Goal: Use online tool/utility: Utilize a website feature to perform a specific function

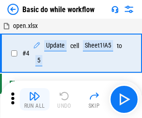
click at [35, 99] on img "button" at bounding box center [34, 96] width 11 height 11
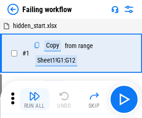
click at [35, 99] on img "button" at bounding box center [34, 96] width 11 height 11
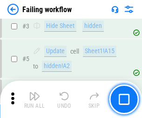
scroll to position [198, 0]
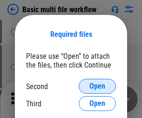
click at [98, 86] on span "Open" at bounding box center [98, 86] width 16 height 7
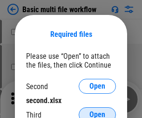
click at [98, 111] on span "Open" at bounding box center [98, 114] width 16 height 7
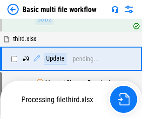
scroll to position [258, 0]
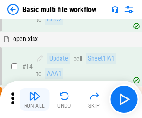
click at [35, 99] on img "button" at bounding box center [34, 96] width 11 height 11
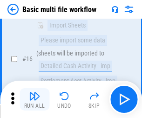
click at [35, 99] on img "button" at bounding box center [34, 96] width 11 height 11
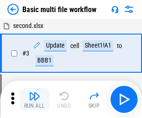
click at [35, 99] on img "button" at bounding box center [34, 96] width 11 height 11
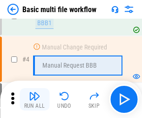
click at [35, 99] on img "button" at bounding box center [34, 96] width 11 height 11
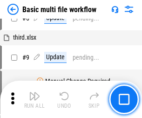
click at [35, 99] on img "button" at bounding box center [34, 96] width 11 height 11
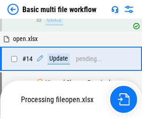
scroll to position [555, 0]
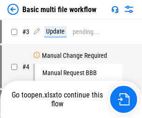
scroll to position [38, 0]
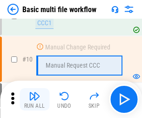
click at [35, 99] on img "button" at bounding box center [34, 96] width 11 height 11
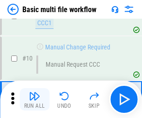
click at [35, 99] on img "button" at bounding box center [34, 96] width 11 height 11
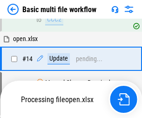
scroll to position [488, 0]
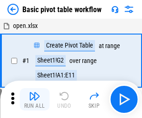
click at [35, 99] on img "button" at bounding box center [34, 96] width 11 height 11
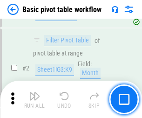
scroll to position [223, 0]
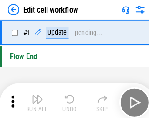
click at [35, 99] on img "button" at bounding box center [36, 96] width 11 height 11
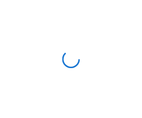
scroll to position [3, 0]
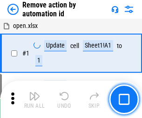
scroll to position [35, 0]
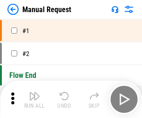
click at [35, 99] on img "button" at bounding box center [34, 96] width 11 height 11
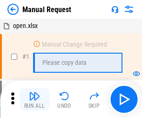
click at [35, 99] on img "button" at bounding box center [34, 96] width 11 height 11
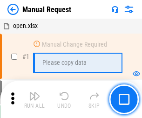
scroll to position [32, 0]
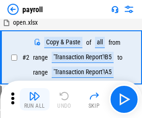
click at [35, 99] on img "button" at bounding box center [34, 96] width 11 height 11
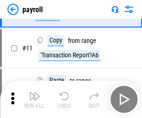
scroll to position [68, 0]
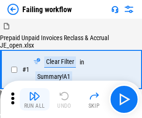
click at [35, 99] on img "button" at bounding box center [34, 96] width 11 height 11
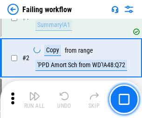
scroll to position [151, 0]
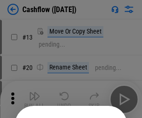
scroll to position [91, 0]
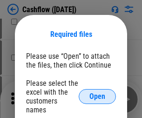
click at [98, 93] on span "Open" at bounding box center [98, 96] width 16 height 7
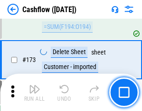
scroll to position [988, 0]
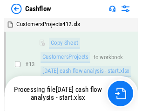
scroll to position [188, 0]
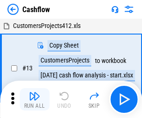
click at [35, 92] on img "button" at bounding box center [34, 96] width 11 height 11
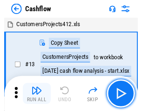
scroll to position [11, 0]
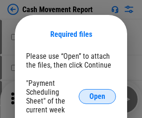
click at [98, 97] on span "Open" at bounding box center [98, 96] width 16 height 7
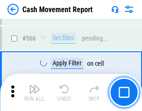
scroll to position [4276, 0]
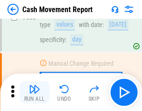
click at [35, 92] on img "button" at bounding box center [34, 89] width 11 height 11
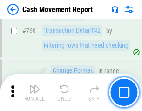
scroll to position [5185, 0]
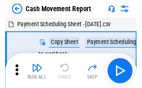
scroll to position [17, 0]
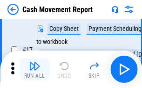
click at [35, 69] on img "button" at bounding box center [34, 65] width 11 height 11
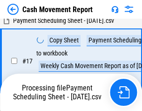
scroll to position [146, 0]
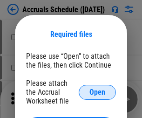
click at [98, 92] on span "Open" at bounding box center [98, 92] width 16 height 7
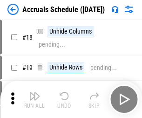
scroll to position [90, 0]
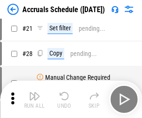
click at [35, 99] on img "button" at bounding box center [34, 96] width 11 height 11
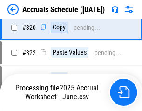
scroll to position [1736, 0]
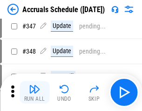
click at [35, 92] on img "button" at bounding box center [34, 89] width 11 height 11
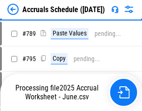
scroll to position [3920, 0]
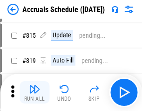
click at [35, 92] on img "button" at bounding box center [34, 89] width 11 height 11
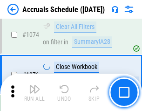
scroll to position [5588, 0]
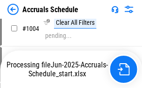
scroll to position [4793, 0]
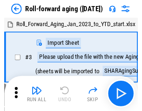
scroll to position [1, 0]
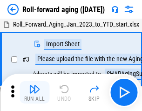
click at [35, 92] on img "button" at bounding box center [34, 89] width 11 height 11
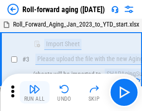
click at [35, 92] on img "button" at bounding box center [34, 89] width 11 height 11
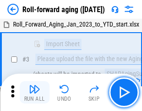
scroll to position [60, 0]
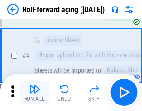
click at [35, 92] on img "button" at bounding box center [34, 89] width 11 height 11
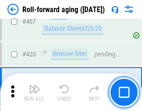
scroll to position [3236, 0]
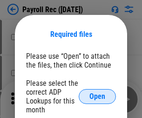
click at [98, 97] on span "Open" at bounding box center [98, 96] width 16 height 7
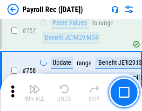
scroll to position [5523, 0]
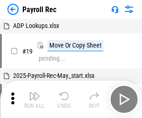
click at [35, 99] on img "button" at bounding box center [34, 96] width 11 height 11
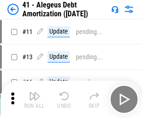
click at [35, 99] on img "button" at bounding box center [34, 96] width 11 height 11
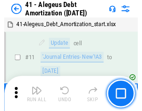
scroll to position [115, 0]
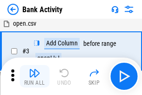
click at [35, 76] on img "button" at bounding box center [34, 72] width 11 height 11
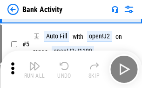
scroll to position [49, 0]
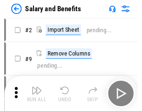
scroll to position [13, 0]
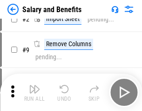
click at [35, 92] on img "button" at bounding box center [34, 89] width 11 height 11
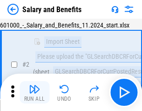
click at [35, 92] on img "button" at bounding box center [34, 89] width 11 height 11
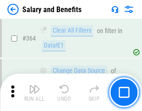
scroll to position [4394, 0]
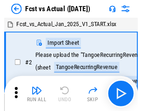
scroll to position [12, 0]
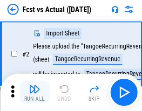
click at [35, 92] on img "button" at bounding box center [34, 89] width 11 height 11
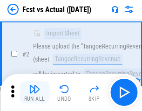
click at [35, 92] on img "button" at bounding box center [34, 89] width 11 height 11
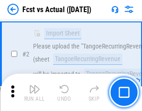
scroll to position [87, 0]
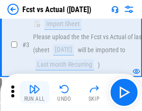
click at [35, 92] on img "button" at bounding box center [34, 89] width 11 height 11
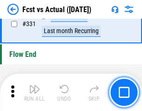
scroll to position [4466, 0]
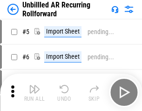
click at [35, 92] on img "button" at bounding box center [34, 89] width 11 height 11
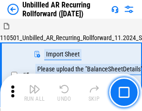
scroll to position [20, 0]
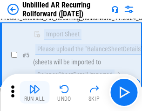
click at [35, 92] on img "button" at bounding box center [34, 89] width 11 height 11
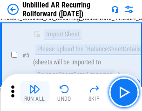
scroll to position [88, 0]
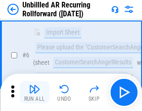
click at [35, 92] on img "button" at bounding box center [34, 89] width 11 height 11
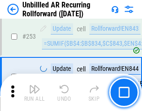
scroll to position [3169, 0]
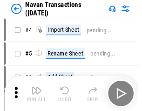
scroll to position [15, 0]
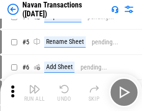
click at [35, 92] on img "button" at bounding box center [34, 89] width 11 height 11
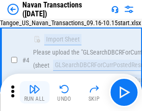
click at [35, 92] on img "button" at bounding box center [34, 89] width 11 height 11
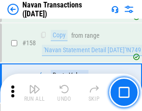
scroll to position [3025, 0]
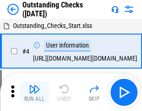
click at [35, 92] on img "button" at bounding box center [34, 89] width 11 height 11
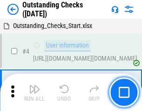
scroll to position [39, 0]
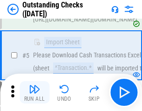
click at [35, 92] on img "button" at bounding box center [34, 89] width 11 height 11
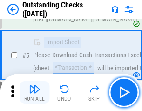
scroll to position [98, 0]
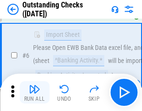
click at [35, 92] on img "button" at bounding box center [34, 89] width 11 height 11
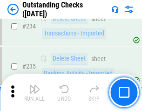
scroll to position [2833, 0]
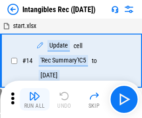
click at [35, 99] on img "button" at bounding box center [34, 96] width 11 height 11
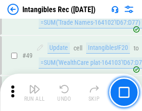
scroll to position [363, 0]
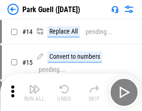
click at [35, 92] on img "button" at bounding box center [34, 89] width 11 height 11
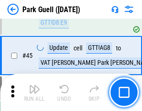
scroll to position [1167, 0]
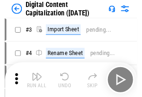
scroll to position [27, 0]
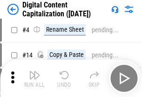
click at [35, 78] on img "button" at bounding box center [34, 75] width 11 height 11
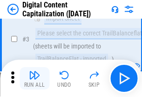
click at [35, 78] on img "button" at bounding box center [34, 75] width 11 height 11
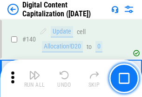
scroll to position [990, 0]
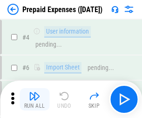
click at [35, 92] on img "button" at bounding box center [34, 96] width 11 height 11
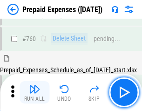
scroll to position [2586, 0]
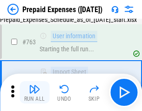
click at [35, 92] on img "button" at bounding box center [34, 89] width 11 height 11
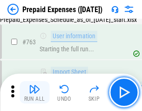
scroll to position [2641, 0]
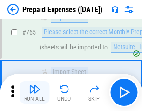
click at [35, 92] on img "button" at bounding box center [34, 89] width 11 height 11
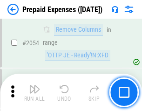
scroll to position [9753, 0]
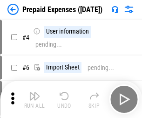
click at [35, 99] on img "button" at bounding box center [34, 96] width 11 height 11
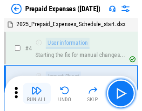
scroll to position [41, 0]
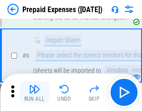
click at [35, 92] on img "button" at bounding box center [34, 89] width 11 height 11
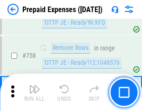
scroll to position [3325, 0]
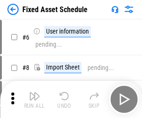
click at [35, 99] on img "button" at bounding box center [34, 96] width 11 height 11
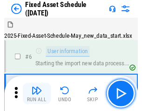
scroll to position [50, 0]
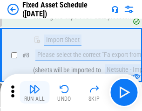
click at [35, 92] on img "button" at bounding box center [34, 89] width 11 height 11
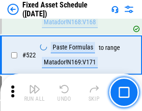
scroll to position [3243, 0]
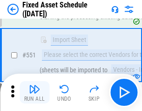
click at [35, 92] on img "button" at bounding box center [34, 89] width 11 height 11
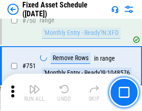
scroll to position [4549, 0]
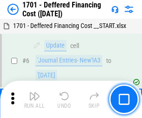
scroll to position [112, 0]
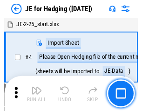
scroll to position [1, 0]
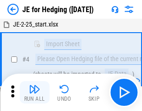
click at [35, 92] on img "button" at bounding box center [34, 89] width 11 height 11
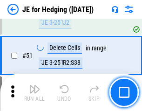
scroll to position [604, 0]
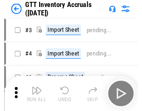
scroll to position [1, 0]
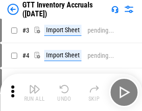
click at [35, 92] on img "button" at bounding box center [34, 89] width 11 height 11
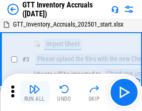
click at [35, 92] on img "button" at bounding box center [34, 89] width 11 height 11
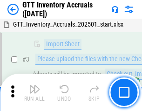
scroll to position [60, 0]
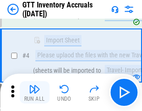
click at [35, 92] on img "button" at bounding box center [34, 89] width 11 height 11
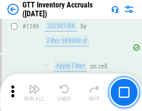
scroll to position [7619, 0]
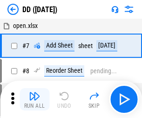
click at [35, 99] on img "button" at bounding box center [34, 96] width 11 height 11
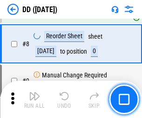
scroll to position [90, 0]
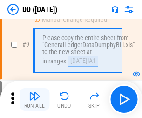
click at [35, 99] on img "button" at bounding box center [34, 96] width 11 height 11
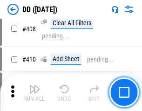
scroll to position [4175, 0]
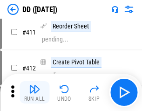
click at [35, 92] on img "button" at bounding box center [34, 89] width 11 height 11
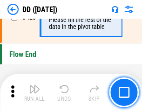
scroll to position [4466, 0]
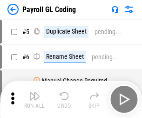
click at [35, 99] on img "button" at bounding box center [34, 96] width 11 height 11
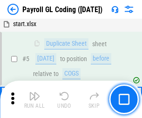
scroll to position [112, 0]
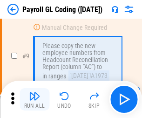
click at [35, 99] on img "button" at bounding box center [34, 96] width 11 height 11
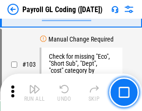
scroll to position [2189, 0]
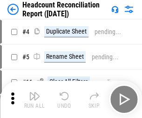
click at [35, 99] on img "button" at bounding box center [34, 96] width 11 height 11
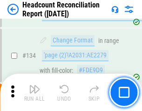
scroll to position [1122, 0]
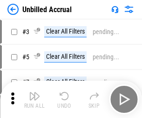
click at [35, 99] on img "button" at bounding box center [34, 96] width 11 height 11
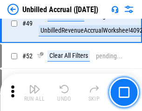
scroll to position [846, 0]
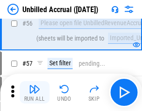
click at [35, 92] on img "button" at bounding box center [34, 89] width 11 height 11
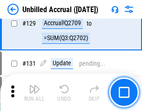
scroll to position [2779, 0]
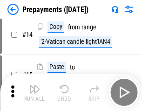
scroll to position [58, 0]
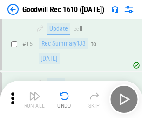
scroll to position [160, 0]
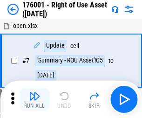
click at [35, 99] on img "button" at bounding box center [34, 96] width 11 height 11
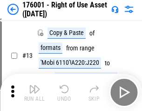
scroll to position [60, 0]
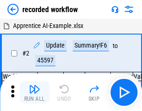
click at [35, 92] on img "button" at bounding box center [34, 89] width 11 height 11
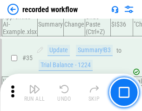
scroll to position [2916, 0]
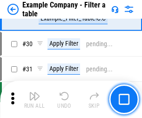
scroll to position [854, 0]
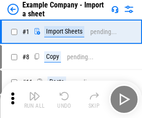
click at [35, 92] on img "button" at bounding box center [34, 96] width 11 height 11
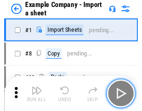
scroll to position [14, 0]
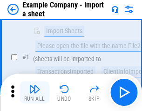
click at [35, 92] on img "button" at bounding box center [34, 89] width 11 height 11
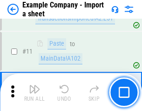
scroll to position [206, 0]
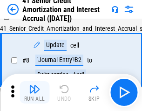
click at [35, 92] on img "button" at bounding box center [34, 89] width 11 height 11
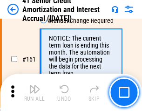
click at [35, 92] on img "button" at bounding box center [34, 89] width 11 height 11
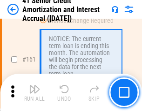
scroll to position [998, 0]
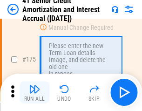
click at [35, 92] on img "button" at bounding box center [34, 89] width 11 height 11
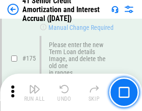
scroll to position [1093, 0]
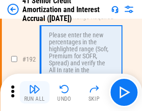
click at [35, 92] on img "button" at bounding box center [34, 89] width 11 height 11
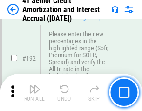
scroll to position [1191, 0]
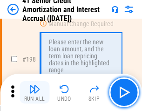
click at [35, 92] on img "button" at bounding box center [34, 89] width 11 height 11
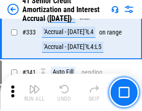
scroll to position [2384, 0]
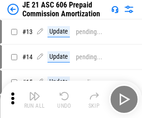
click at [35, 92] on img "button" at bounding box center [34, 96] width 11 height 11
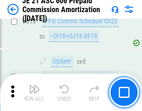
scroll to position [1742, 0]
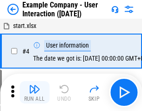
click at [35, 92] on img "button" at bounding box center [34, 89] width 11 height 11
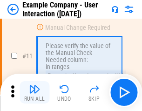
click at [35, 92] on img "button" at bounding box center [34, 89] width 11 height 11
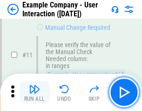
scroll to position [202, 0]
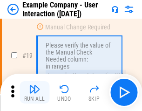
click at [35, 92] on img "button" at bounding box center [34, 89] width 11 height 11
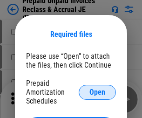
click at [98, 92] on span "Open" at bounding box center [98, 92] width 16 height 7
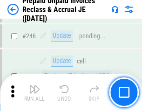
scroll to position [1260, 0]
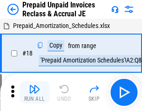
click at [35, 92] on img "button" at bounding box center [34, 89] width 11 height 11
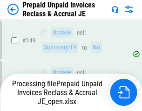
scroll to position [812, 0]
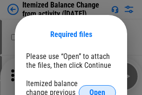
click at [98, 89] on span "Open" at bounding box center [98, 92] width 16 height 7
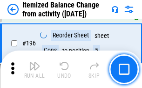
scroll to position [1796, 0]
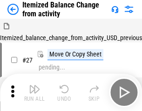
scroll to position [14, 0]
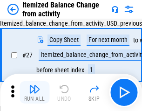
click at [35, 92] on img "button" at bounding box center [34, 89] width 11 height 11
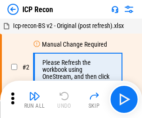
scroll to position [4, 0]
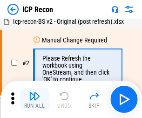
click at [35, 99] on img "button" at bounding box center [34, 96] width 11 height 11
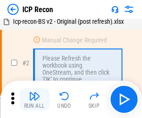
click at [35, 99] on img "button" at bounding box center [34, 96] width 11 height 11
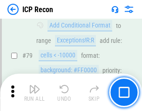
scroll to position [914, 0]
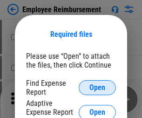
click at [98, 88] on span "Open" at bounding box center [98, 87] width 16 height 7
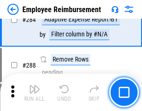
scroll to position [2536, 0]
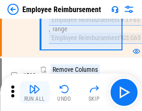
click at [35, 92] on img "button" at bounding box center [34, 89] width 11 height 11
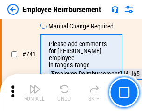
scroll to position [6546, 0]
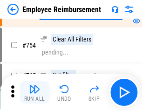
click at [35, 92] on img "button" at bounding box center [34, 89] width 11 height 11
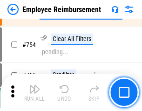
click at [35, 92] on img "button" at bounding box center [34, 89] width 11 height 11
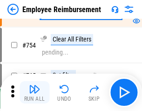
click at [35, 92] on img "button" at bounding box center [34, 89] width 11 height 11
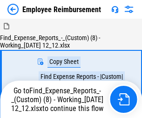
scroll to position [32, 0]
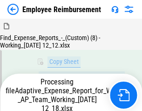
scroll to position [436, 0]
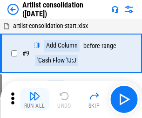
click at [35, 99] on img "button" at bounding box center [34, 96] width 11 height 11
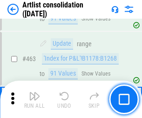
scroll to position [4086, 0]
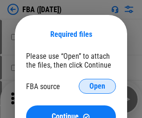
click at [98, 86] on span "Open" at bounding box center [98, 86] width 16 height 7
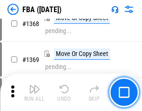
scroll to position [10021, 0]
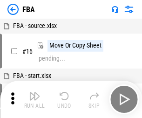
scroll to position [9, 0]
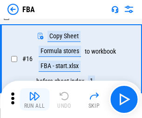
click at [35, 99] on img "button" at bounding box center [34, 96] width 11 height 11
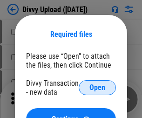
click at [98, 88] on span "Open" at bounding box center [98, 87] width 16 height 7
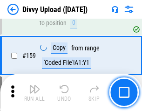
scroll to position [966, 0]
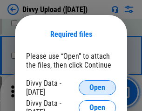
click at [98, 88] on span "Open" at bounding box center [98, 87] width 16 height 7
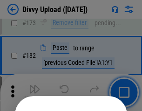
scroll to position [1047, 0]
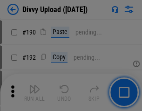
scroll to position [1178, 0]
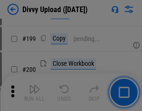
scroll to position [1357, 0]
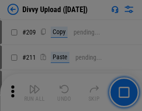
scroll to position [1585, 0]
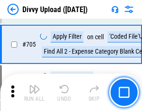
scroll to position [6383, 0]
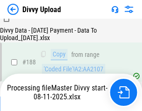
scroll to position [1098, 0]
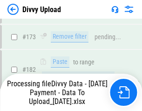
scroll to position [1044, 0]
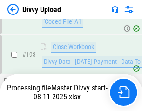
scroll to position [1304, 0]
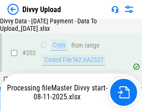
scroll to position [1517, 0]
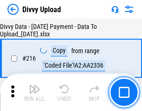
scroll to position [1921, 0]
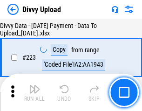
scroll to position [2127, 0]
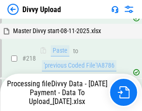
scroll to position [2073, 0]
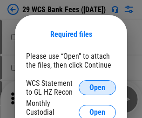
click at [98, 88] on span "Open" at bounding box center [98, 87] width 16 height 7
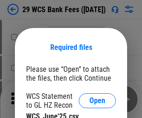
scroll to position [13, 0]
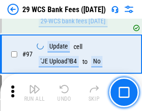
scroll to position [909, 0]
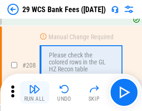
click at [35, 92] on img "button" at bounding box center [34, 89] width 11 height 11
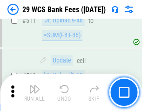
scroll to position [4695, 0]
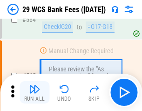
click at [35, 92] on img "button" at bounding box center [34, 89] width 11 height 11
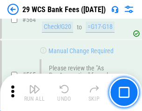
scroll to position [5046, 0]
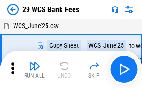
scroll to position [17, 0]
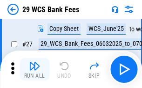
click at [35, 69] on img "button" at bounding box center [34, 65] width 11 height 11
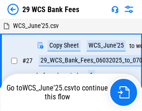
scroll to position [5, 0]
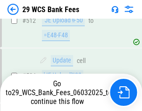
scroll to position [4981, 0]
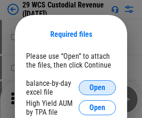
click at [98, 88] on span "Open" at bounding box center [98, 87] width 16 height 7
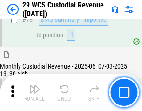
scroll to position [975, 0]
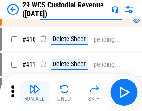
click at [35, 92] on img "button" at bounding box center [34, 89] width 11 height 11
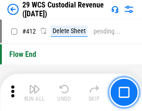
scroll to position [4456, 0]
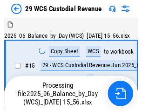
scroll to position [22, 0]
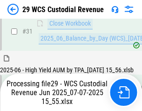
scroll to position [479, 0]
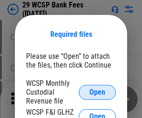
click at [98, 92] on span "Open" at bounding box center [98, 92] width 16 height 7
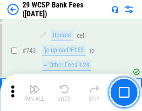
scroll to position [4702, 0]
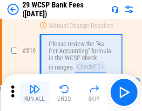
click at [35, 92] on img "button" at bounding box center [34, 89] width 11 height 11
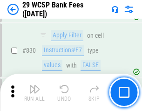
scroll to position [5920, 0]
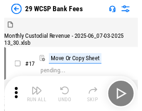
scroll to position [22, 0]
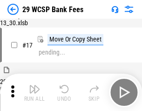
click at [35, 92] on img "button" at bounding box center [34, 89] width 11 height 11
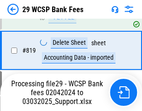
scroll to position [5737, 0]
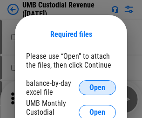
click at [98, 88] on span "Open" at bounding box center [98, 87] width 16 height 7
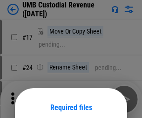
scroll to position [73, 0]
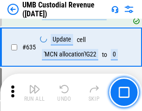
scroll to position [4883, 0]
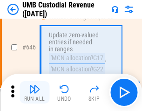
click at [35, 92] on img "button" at bounding box center [34, 89] width 11 height 11
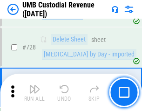
scroll to position [5756, 0]
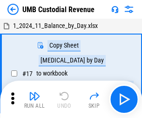
scroll to position [7, 0]
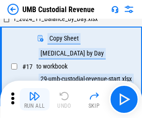
click at [35, 99] on img "button" at bounding box center [34, 96] width 11 height 11
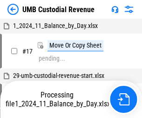
scroll to position [7, 0]
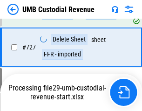
scroll to position [5734, 0]
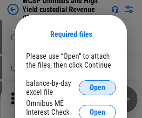
click at [98, 88] on span "Open" at bounding box center [98, 87] width 16 height 7
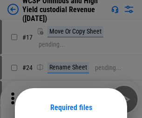
scroll to position [73, 0]
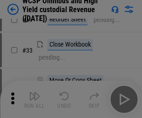
scroll to position [213, 0]
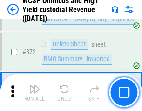
scroll to position [7897, 0]
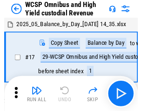
scroll to position [5, 0]
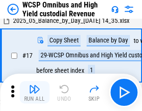
click at [35, 92] on img "button" at bounding box center [34, 89] width 11 height 11
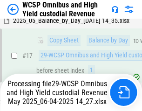
scroll to position [194, 0]
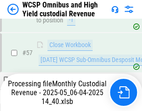
scroll to position [957, 0]
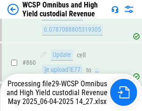
scroll to position [7876, 0]
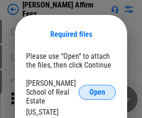
click at [98, 89] on span "Open" at bounding box center [98, 92] width 16 height 7
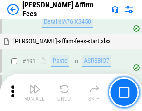
scroll to position [2537, 0]
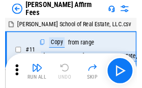
scroll to position [9, 0]
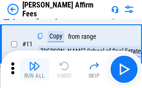
click at [35, 69] on img "button" at bounding box center [34, 65] width 11 height 11
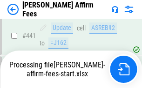
scroll to position [2447, 0]
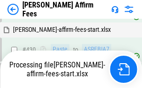
scroll to position [2461, 0]
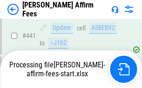
scroll to position [2447, 0]
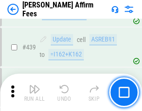
scroll to position [2435, 0]
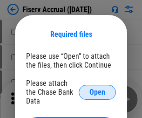
click at [98, 89] on span "Open" at bounding box center [98, 92] width 16 height 7
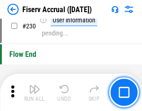
scroll to position [2957, 0]
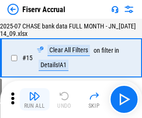
click at [35, 99] on img "button" at bounding box center [34, 96] width 11 height 11
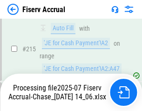
scroll to position [2890, 0]
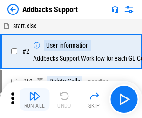
click at [35, 92] on img "button" at bounding box center [34, 96] width 11 height 11
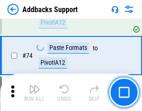
scroll to position [679, 0]
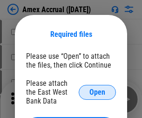
click at [98, 92] on span "Open" at bounding box center [98, 92] width 16 height 7
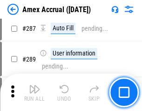
scroll to position [2676, 0]
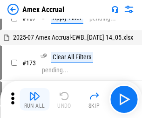
click at [35, 99] on img "button" at bounding box center [34, 96] width 11 height 11
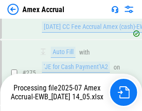
scroll to position [2839, 0]
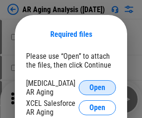
click at [98, 86] on span "Open" at bounding box center [98, 87] width 16 height 7
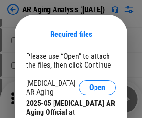
scroll to position [281, 0]
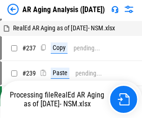
scroll to position [9, 0]
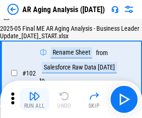
click at [35, 99] on img "button" at bounding box center [34, 96] width 11 height 11
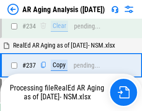
scroll to position [1446, 0]
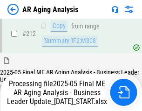
scroll to position [1436, 0]
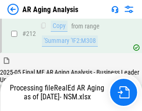
scroll to position [1395, 0]
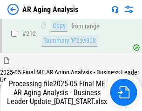
scroll to position [1403, 0]
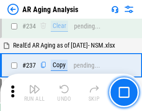
scroll to position [1436, 0]
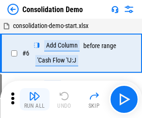
click at [35, 99] on img "button" at bounding box center [34, 96] width 11 height 11
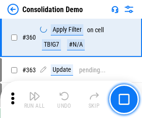
scroll to position [3127, 0]
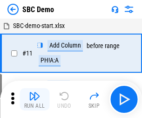
click at [35, 99] on img "button" at bounding box center [34, 96] width 11 height 11
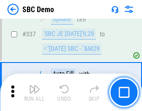
scroll to position [2455, 0]
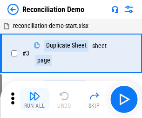
click at [35, 99] on img "button" at bounding box center [34, 96] width 11 height 11
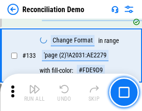
scroll to position [1108, 0]
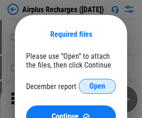
click at [98, 86] on span "Open" at bounding box center [98, 86] width 16 height 7
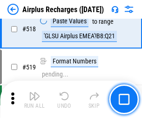
scroll to position [4015, 0]
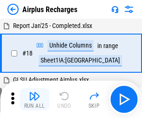
click at [35, 99] on img "button" at bounding box center [34, 96] width 11 height 11
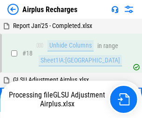
scroll to position [41, 0]
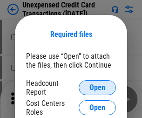
click at [98, 88] on span "Open" at bounding box center [98, 87] width 16 height 7
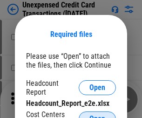
click at [98, 115] on span "Open" at bounding box center [98, 118] width 16 height 7
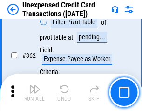
scroll to position [2400, 0]
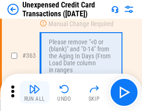
click at [35, 92] on img "button" at bounding box center [34, 89] width 11 height 11
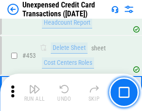
scroll to position [3182, 0]
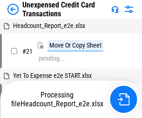
scroll to position [14, 0]
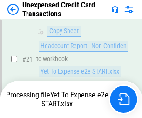
scroll to position [152, 0]
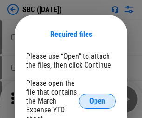
click at [98, 101] on span "Open" at bounding box center [98, 101] width 16 height 7
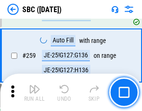
scroll to position [1823, 0]
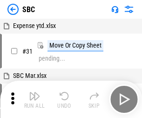
scroll to position [9, 0]
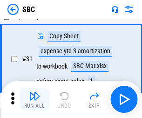
click at [35, 99] on img "button" at bounding box center [34, 96] width 11 height 11
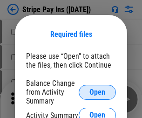
click at [98, 92] on span "Open" at bounding box center [98, 92] width 16 height 7
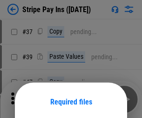
scroll to position [68, 0]
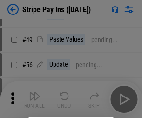
scroll to position [169, 0]
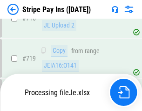
scroll to position [4837, 0]
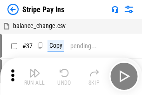
click at [35, 76] on img "button" at bounding box center [34, 72] width 11 height 11
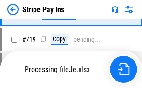
scroll to position [4817, 0]
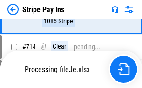
scroll to position [4817, 0]
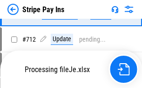
scroll to position [4762, 0]
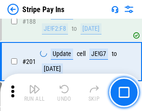
scroll to position [1329, 0]
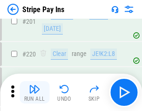
click at [35, 92] on img "button" at bounding box center [34, 89] width 11 height 11
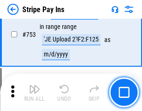
scroll to position [4805, 0]
